Goal: Check status: Check status

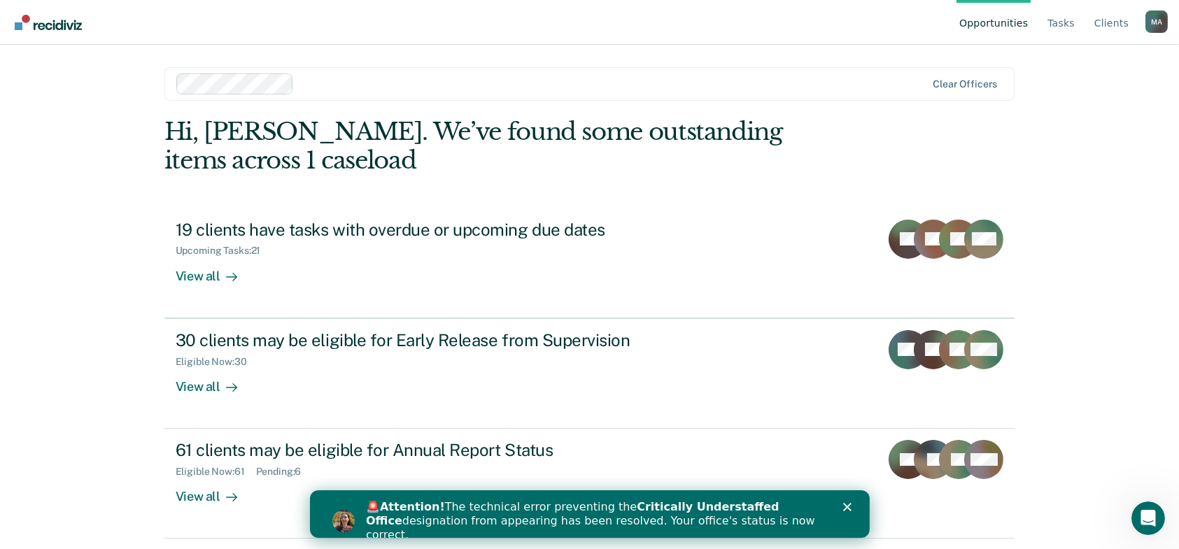
click at [590, 509] on polygon "Close" at bounding box center [846, 507] width 8 height 8
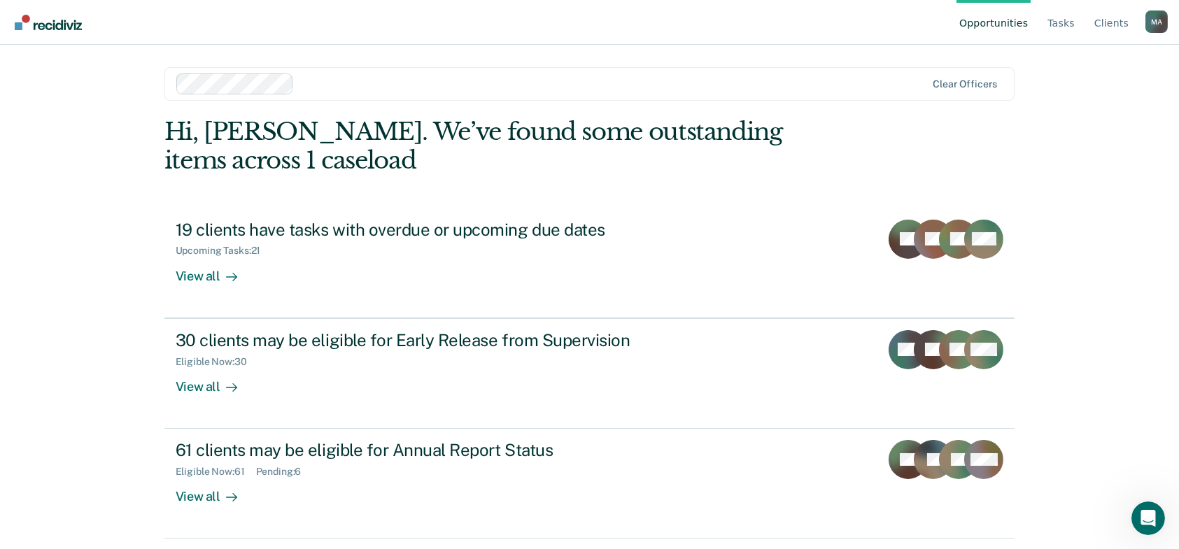
click at [104, 250] on div "Opportunities Tasks Client s [PERSON_NAME] M A Profile How it works Log Out Cle…" at bounding box center [589, 274] width 1179 height 549
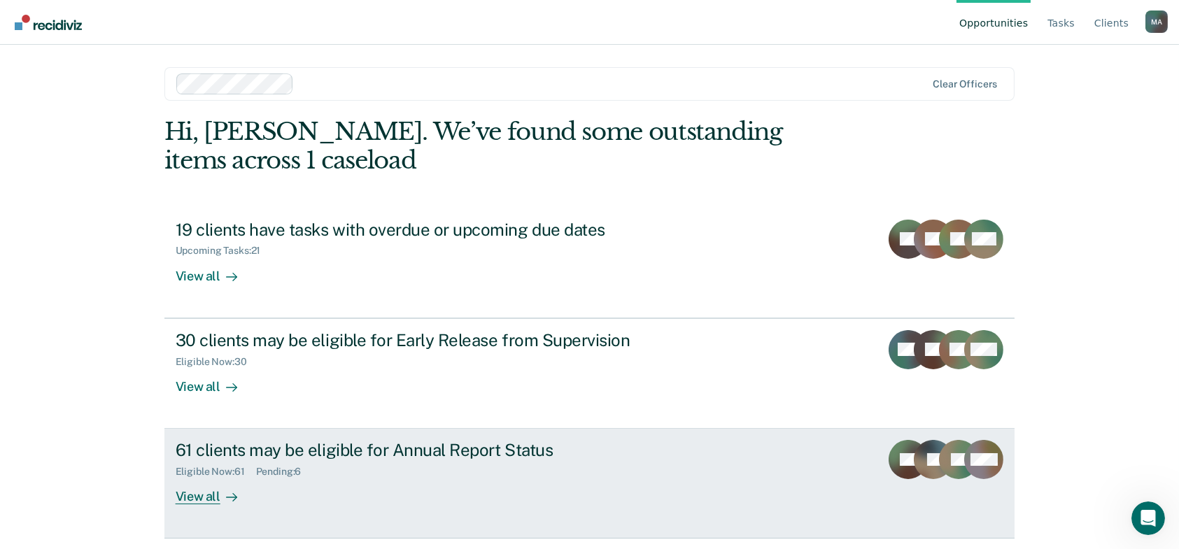
click at [262, 469] on div "Pending : 6" at bounding box center [284, 472] width 57 height 12
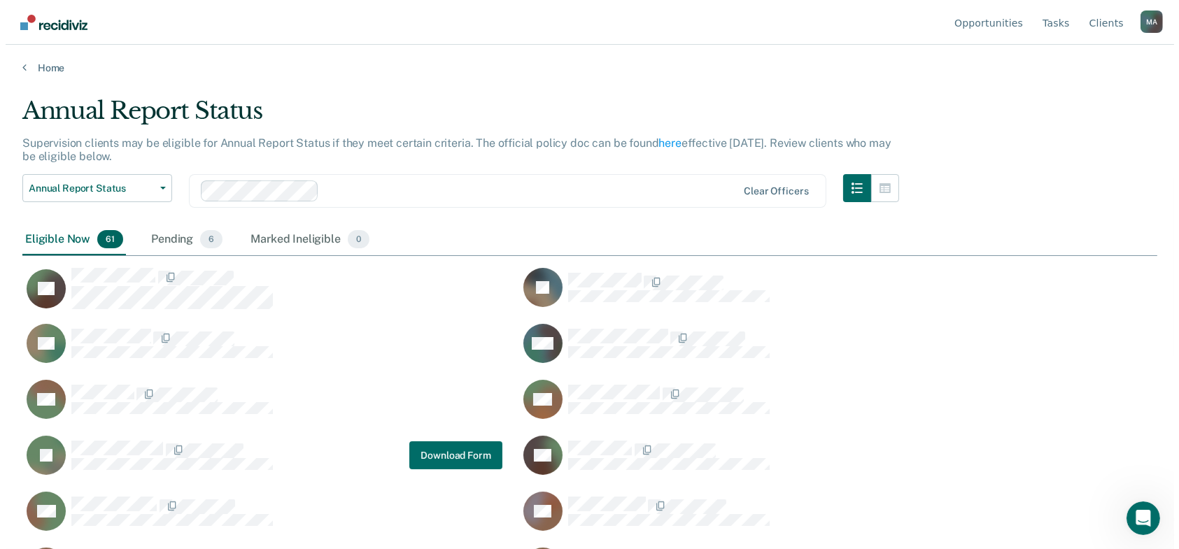
scroll to position [337, 1124]
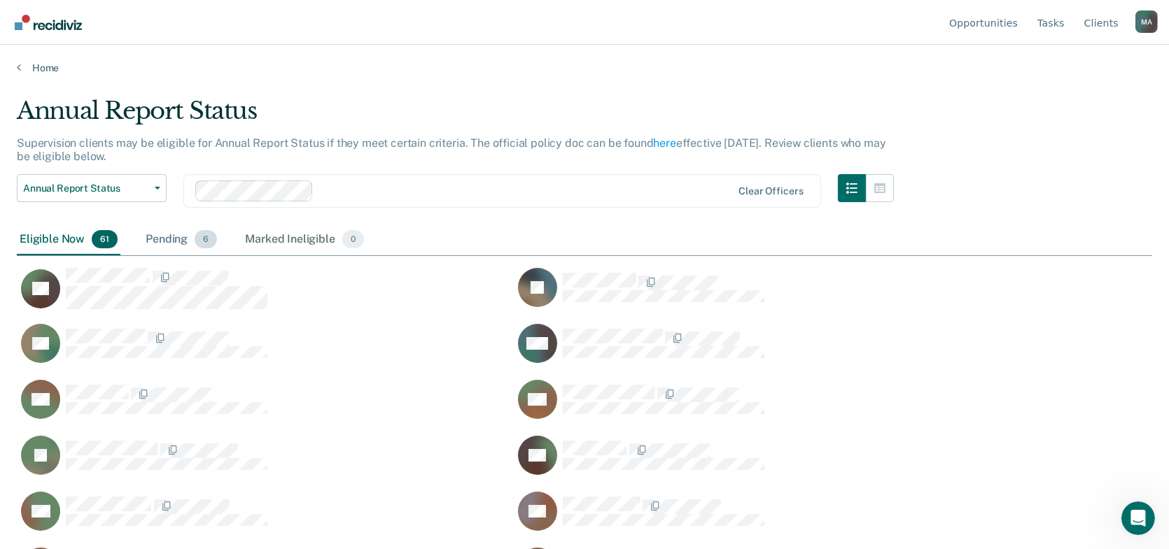
click at [145, 243] on div "Pending 6" at bounding box center [181, 240] width 77 height 31
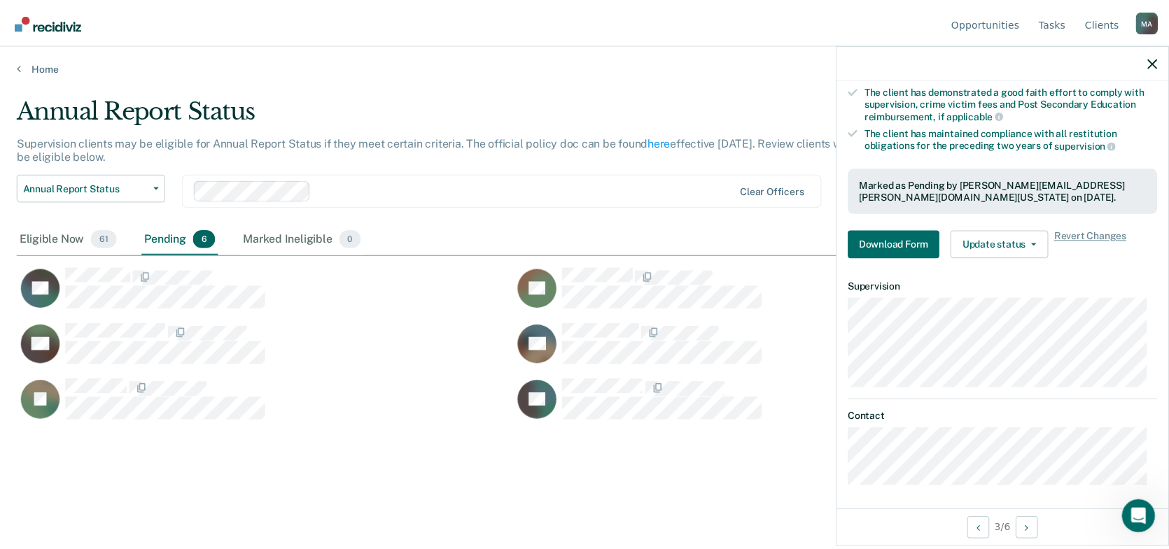
scroll to position [0, 0]
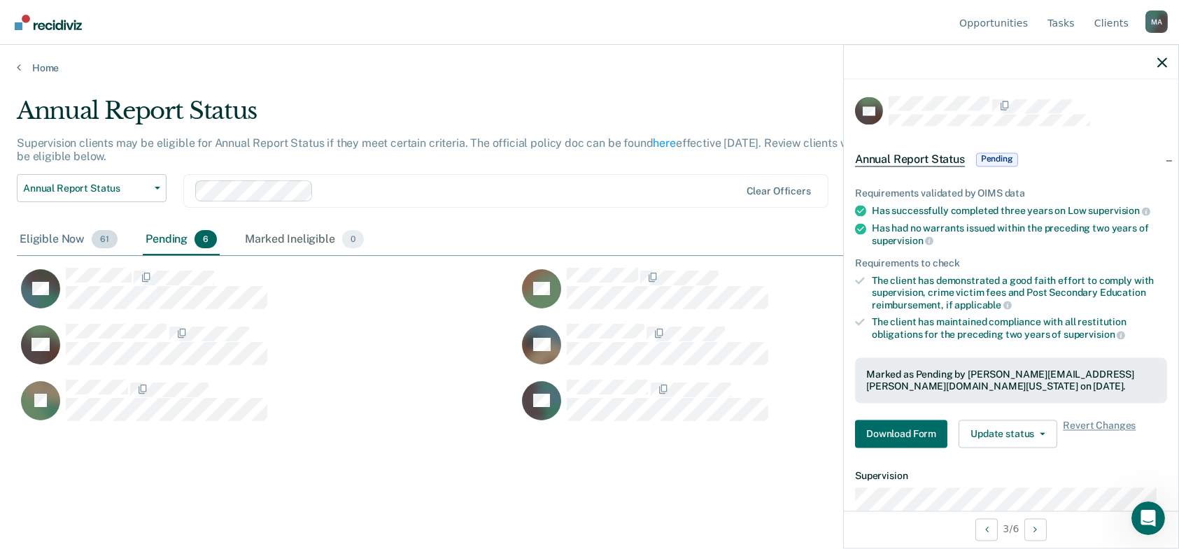
click at [50, 250] on div "Eligible Now 61" at bounding box center [69, 240] width 104 height 31
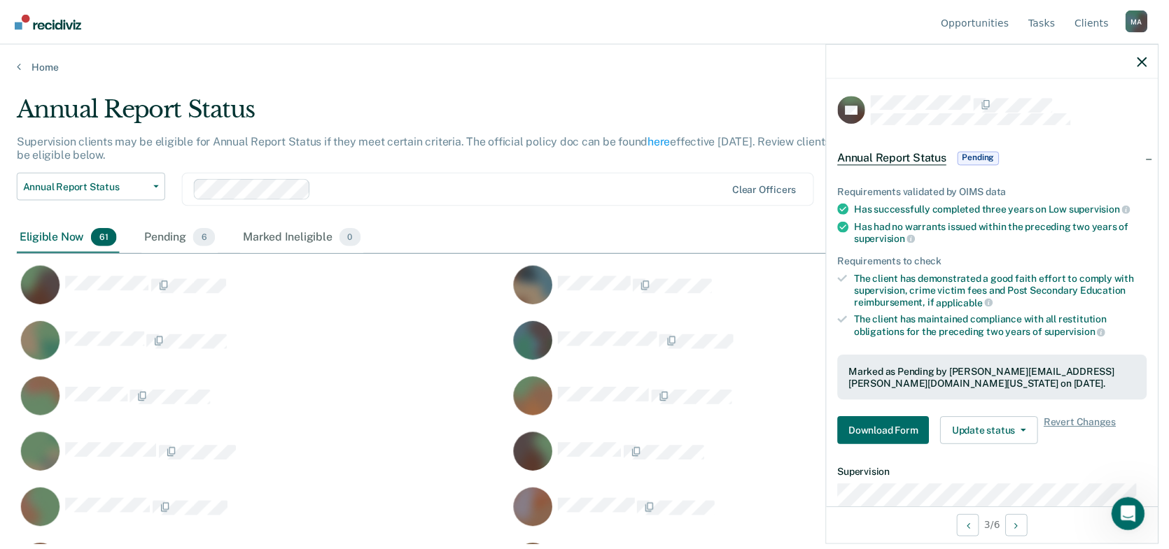
scroll to position [337, 1124]
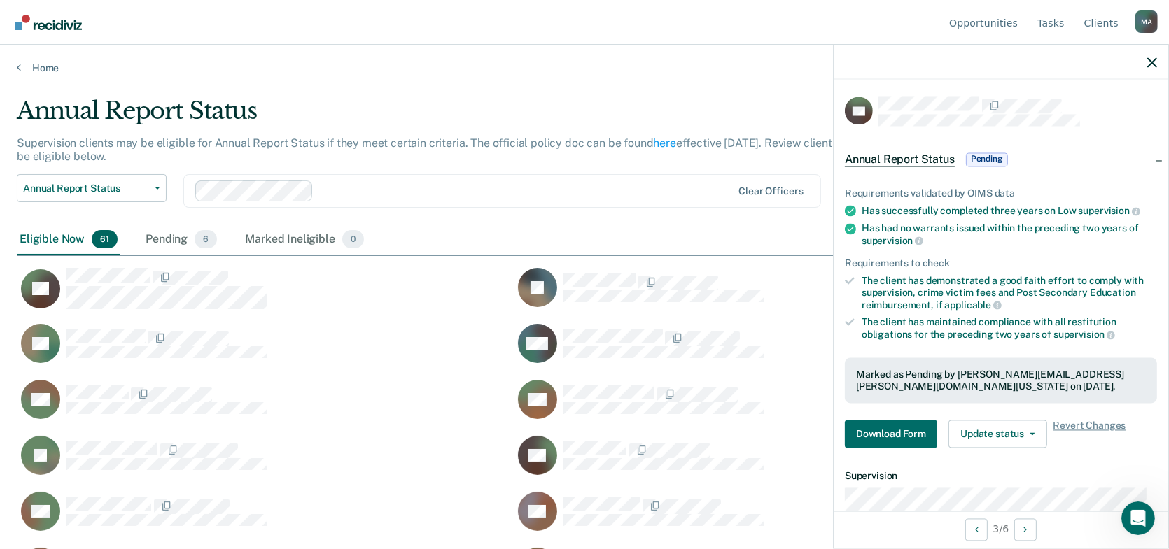
click at [590, 60] on div "VC Annual Report Status Pending Requirements validated by OIMS data Has success…" at bounding box center [1001, 296] width 336 height 504
click at [590, 61] on div at bounding box center [1000, 62] width 334 height 35
click at [590, 61] on icon "button" at bounding box center [1152, 62] width 10 height 10
